Goal: Information Seeking & Learning: Learn about a topic

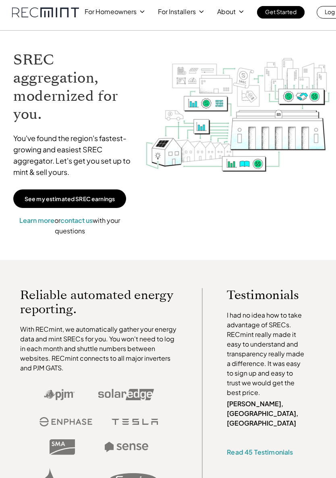
scroll to position [6, 0]
click at [129, 2] on div "For Homeowners For Installers About Get Started Log In" at bounding box center [168, 6] width 336 height 25
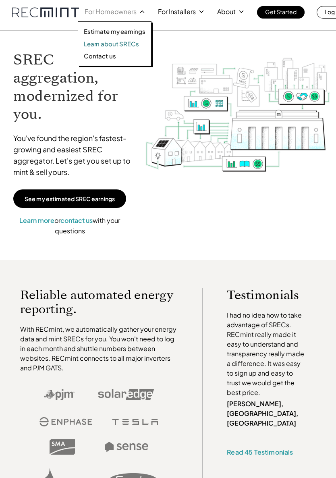
click at [136, 44] on p "Learn about SRECs" at bounding box center [111, 44] width 55 height 8
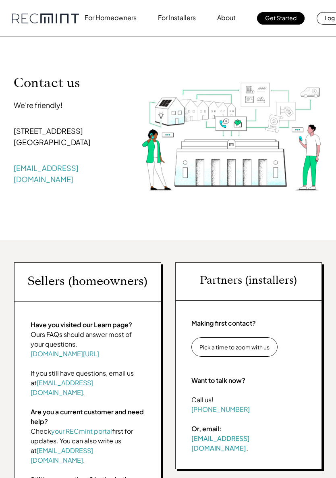
click at [119, 65] on div "Contact us We're friendly! 107 5th Street, SE Charlottesville, VA 22902 help@re…" at bounding box center [168, 138] width 336 height 203
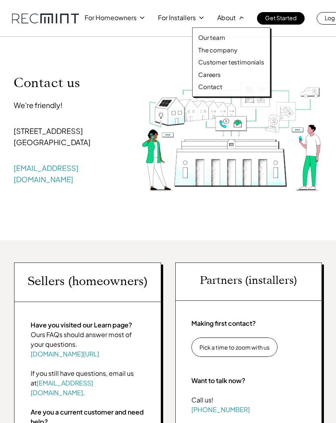
click at [88, 208] on div "Contact us We're friendly! 107 5th Street, SE Charlottesville, VA 22902 help@re…" at bounding box center [168, 138] width 336 height 203
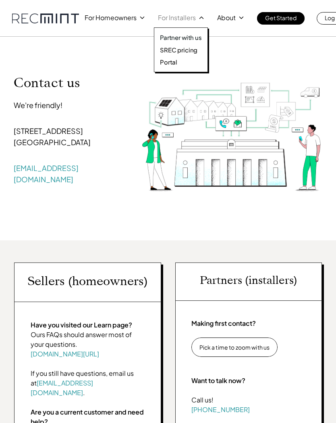
click at [194, 38] on p "Partner with us" at bounding box center [181, 37] width 42 height 8
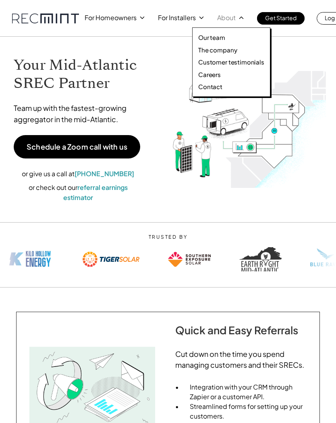
scroll to position [240, 0]
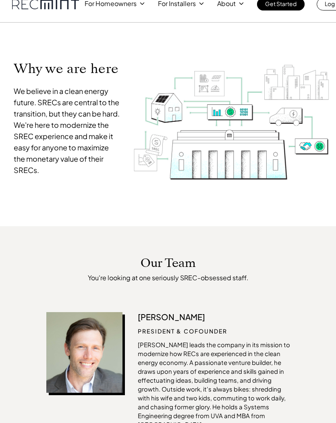
scroll to position [0, 0]
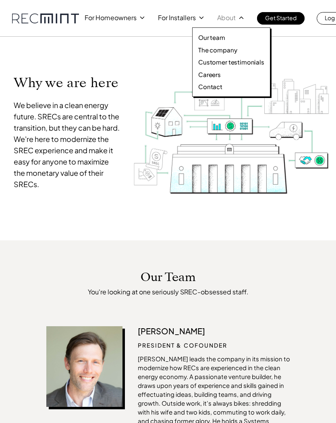
click at [234, 46] on p "The company" at bounding box center [217, 50] width 39 height 8
click at [233, 49] on p "The company" at bounding box center [217, 50] width 39 height 8
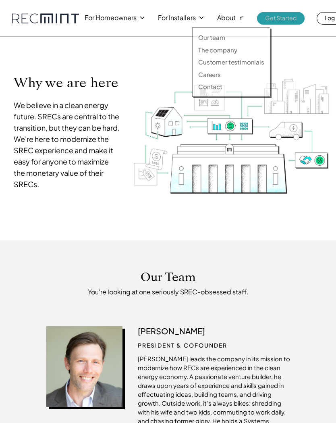
click at [282, 17] on p "Get Started" at bounding box center [280, 17] width 31 height 11
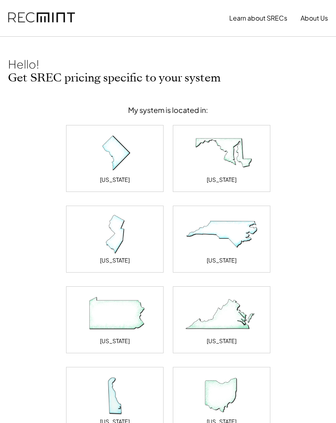
click at [239, 234] on img at bounding box center [221, 234] width 81 height 40
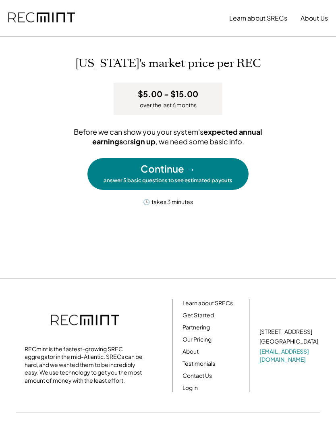
click at [206, 373] on link "Contact Us" at bounding box center [197, 376] width 29 height 8
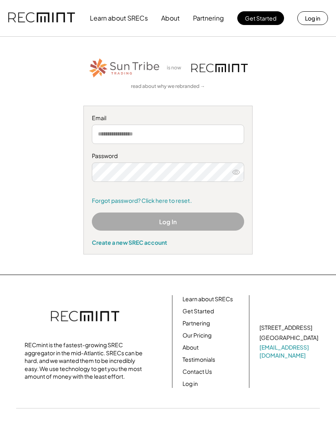
click at [168, 17] on button "About" at bounding box center [170, 18] width 19 height 16
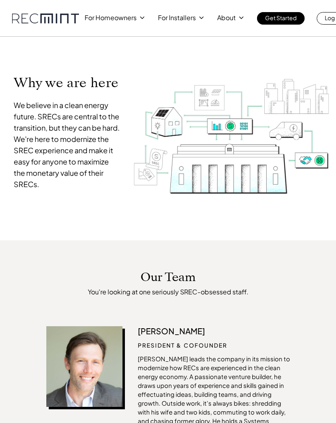
click at [125, 24] on div "For Homeowners For Installers About Get Started Log In" at bounding box center [217, 18] width 264 height 12
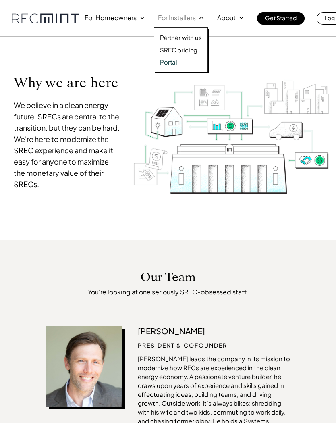
click at [170, 58] on p "Portal" at bounding box center [168, 62] width 17 height 8
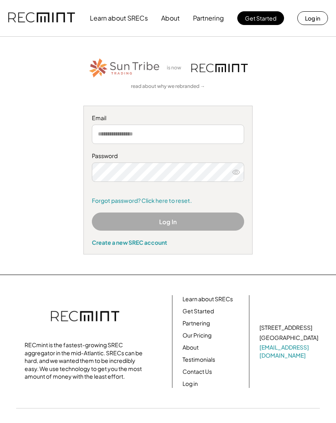
click at [49, 10] on img at bounding box center [41, 17] width 67 height 27
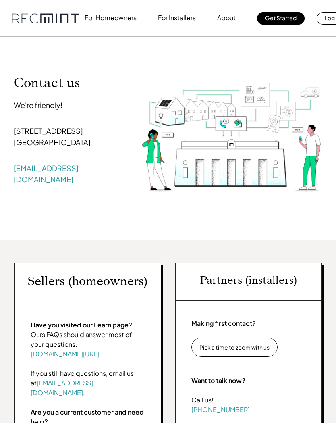
click at [81, 225] on div "Contact us We're friendly! [STREET_ADDRESS] [EMAIL_ADDRESS][DOMAIN_NAME]" at bounding box center [168, 138] width 336 height 203
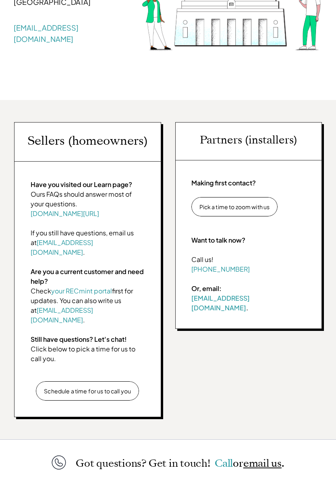
scroll to position [140, 0]
click at [69, 245] on link "[EMAIL_ADDRESS][DOMAIN_NAME]" at bounding box center [62, 247] width 62 height 18
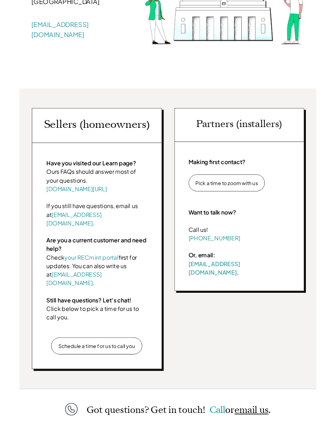
scroll to position [162, 0]
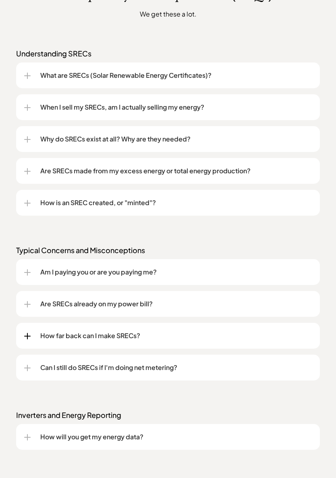
scroll to position [593, 0]
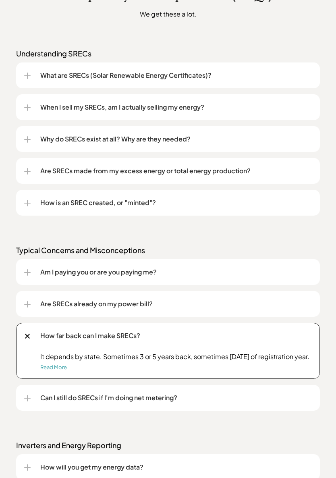
click at [59, 370] on link "Read More" at bounding box center [53, 367] width 27 height 6
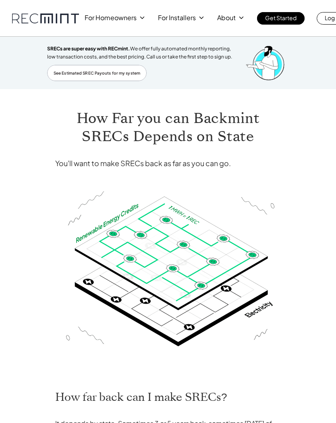
scroll to position [170, 0]
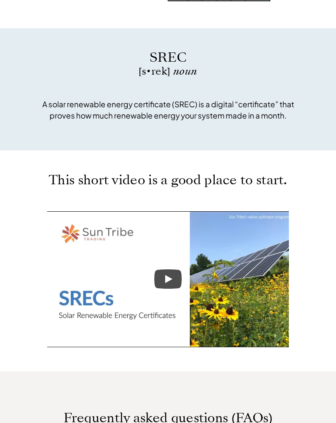
scroll to position [163, 0]
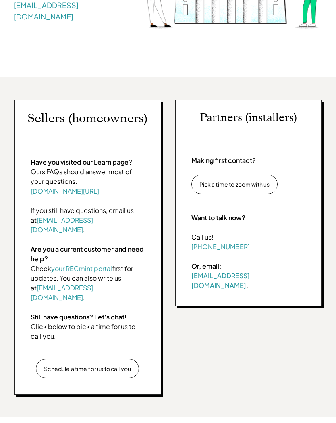
click at [103, 365] on p "Schedule a time for us to call you" at bounding box center [87, 368] width 87 height 7
